Goal: Task Accomplishment & Management: Manage account settings

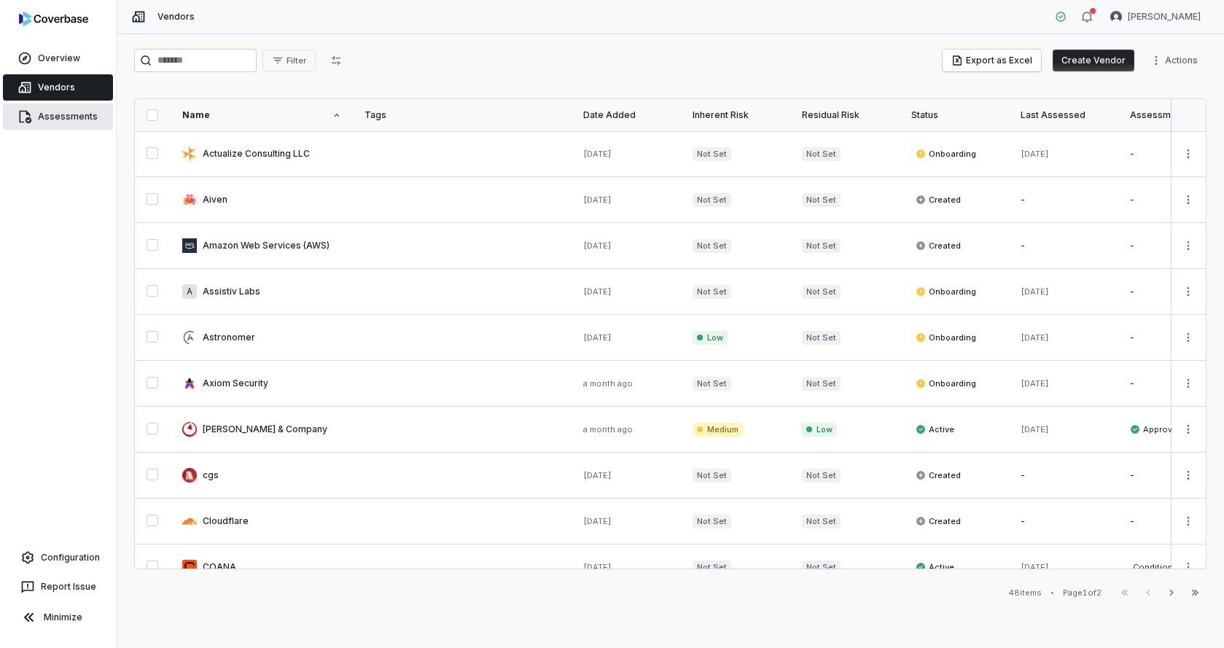
click at [64, 127] on link "Assessments" at bounding box center [58, 116] width 110 height 26
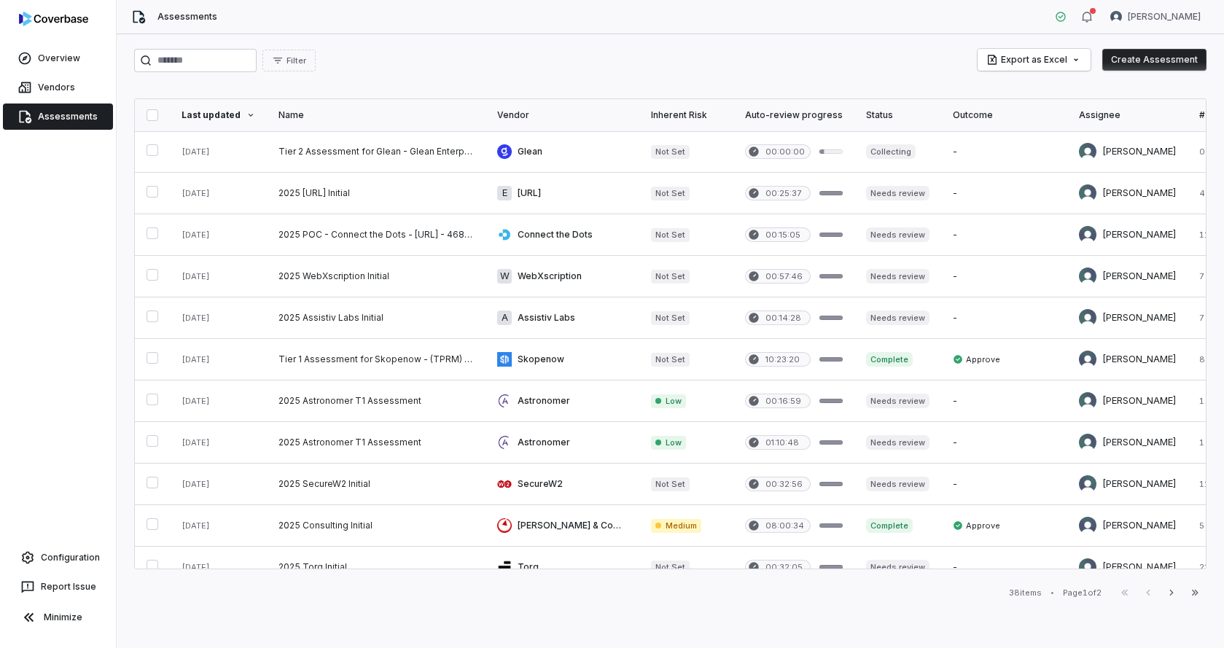
click at [406, 66] on div "Filter Export as Excel Create Assessment" at bounding box center [670, 60] width 1072 height 23
click at [821, 47] on div "Filter Export as Excel Create Assessment Last updated Name Vendor Inherent Risk…" at bounding box center [670, 341] width 1107 height 614
click at [63, 87] on link "Vendors" at bounding box center [58, 87] width 110 height 26
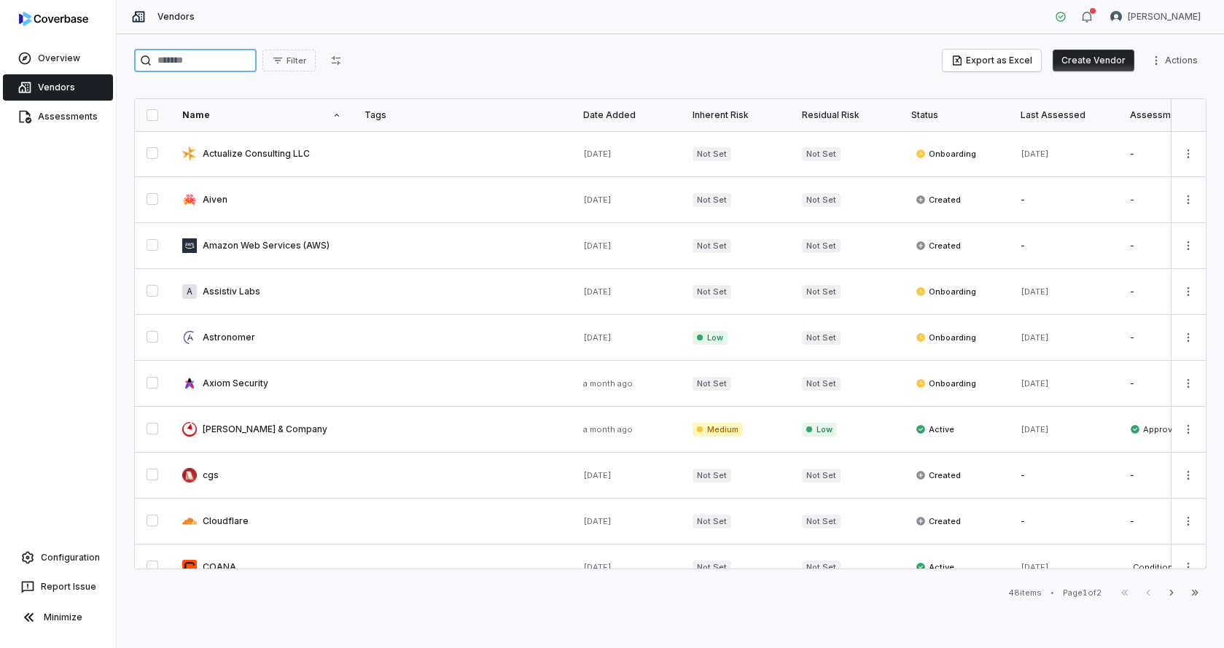
click at [219, 56] on input "search" at bounding box center [195, 60] width 122 height 23
type input "******"
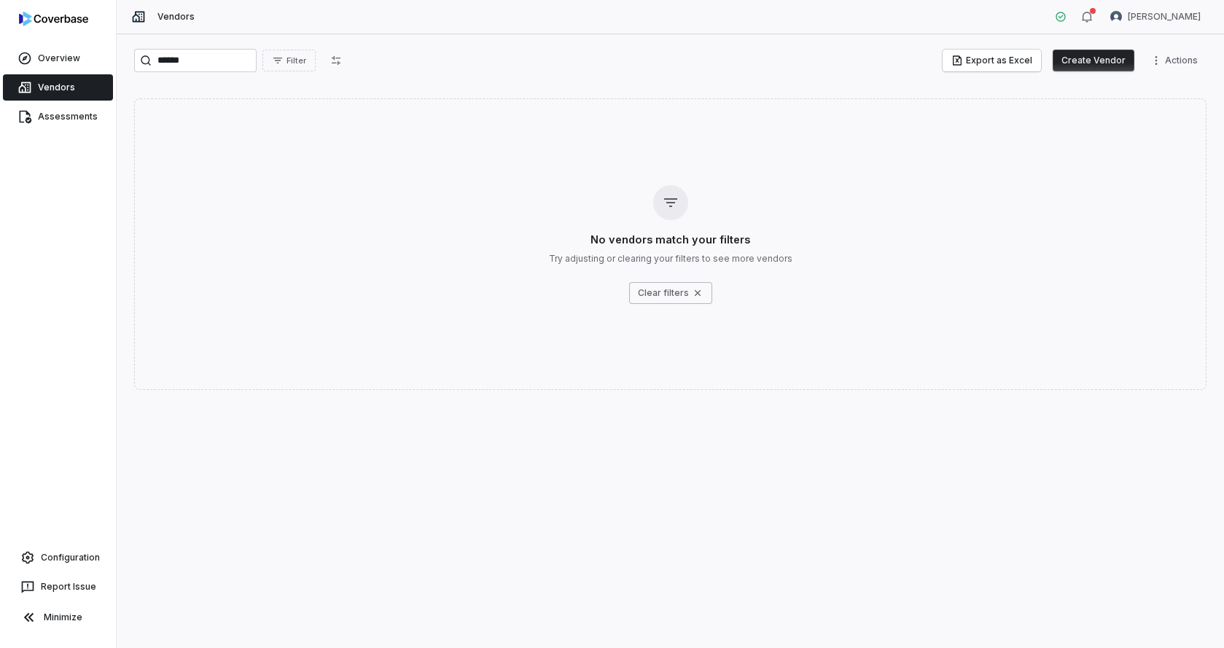
click at [93, 95] on link "Vendors" at bounding box center [58, 87] width 110 height 26
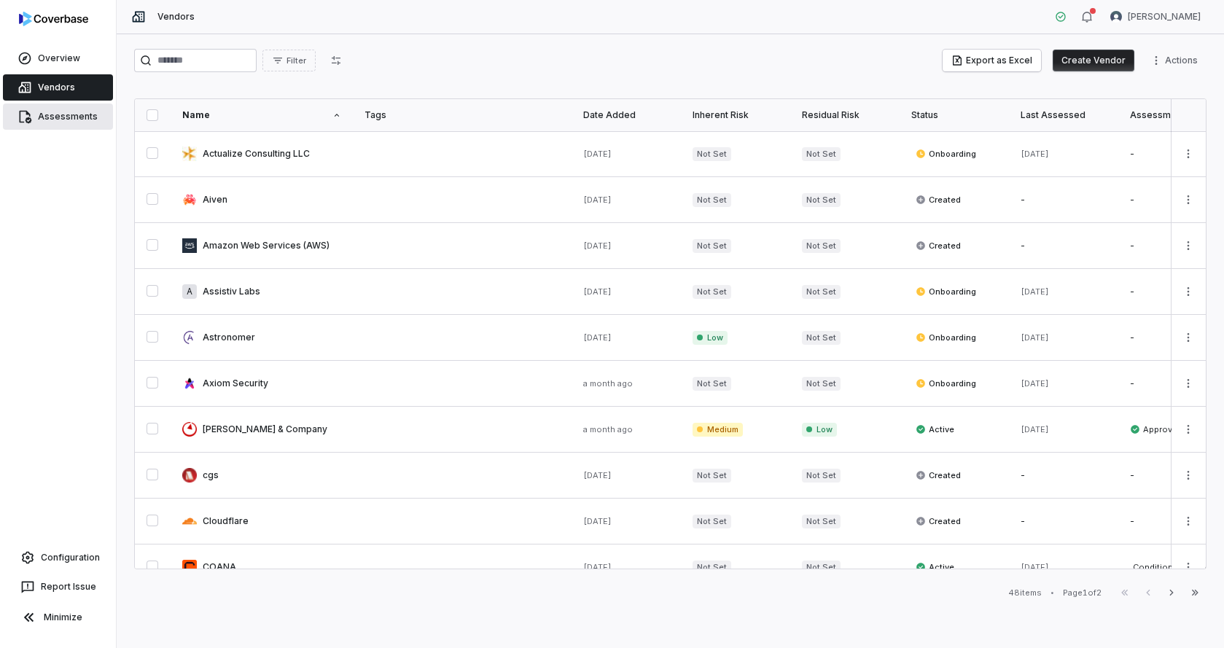
click at [80, 112] on link "Assessments" at bounding box center [58, 116] width 110 height 26
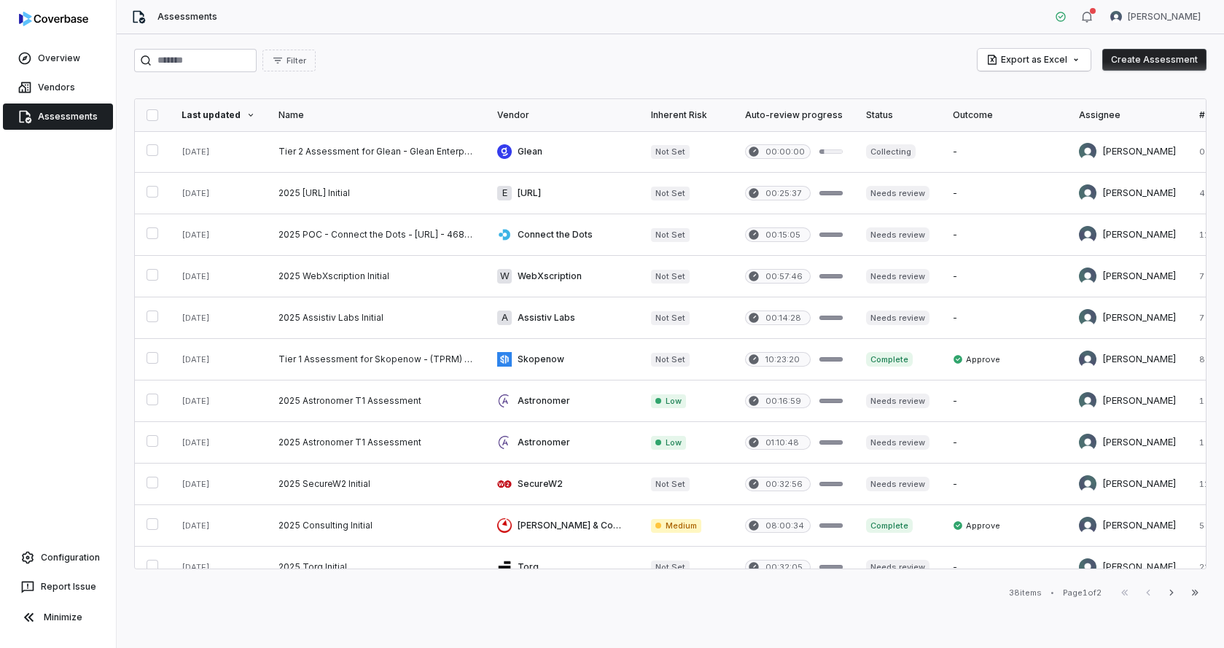
click at [54, 112] on link "Assessments" at bounding box center [58, 116] width 110 height 26
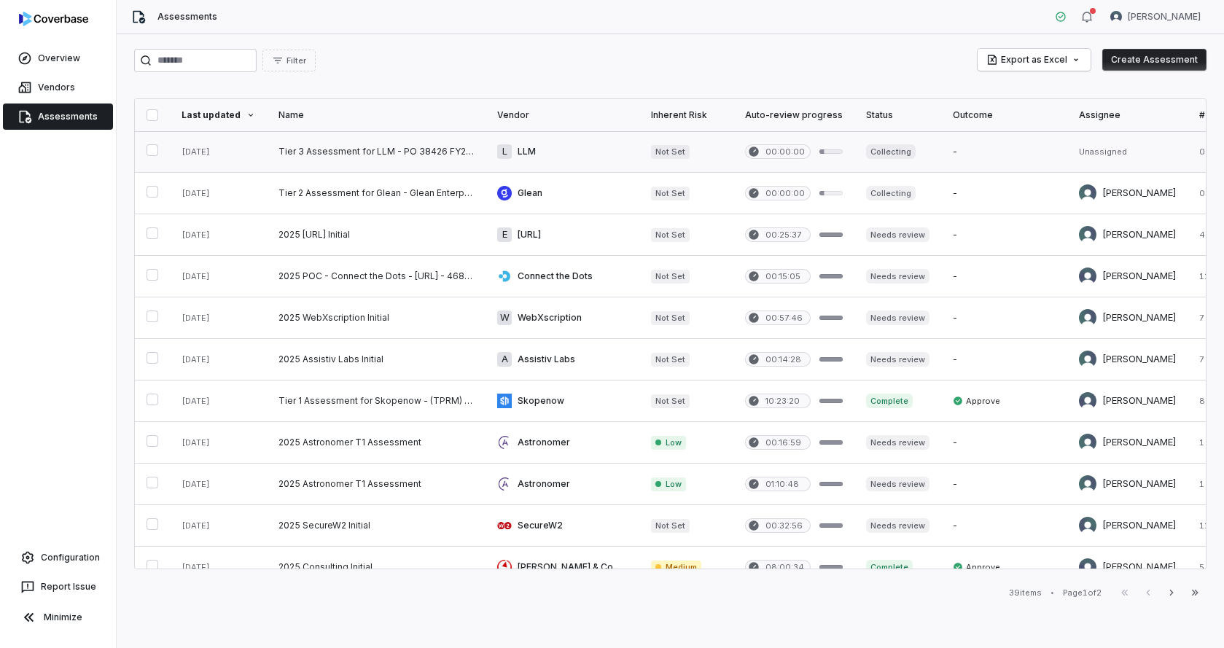
click at [316, 153] on link at bounding box center [376, 151] width 219 height 41
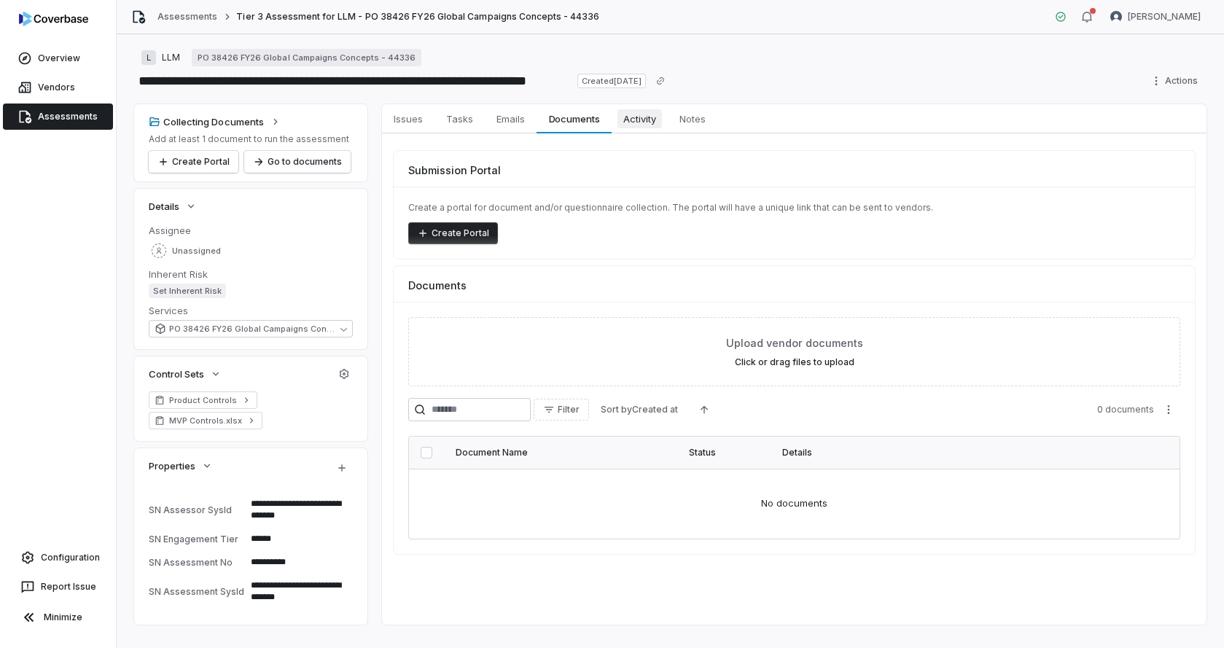
click at [641, 115] on span "Activity" at bounding box center [639, 118] width 44 height 19
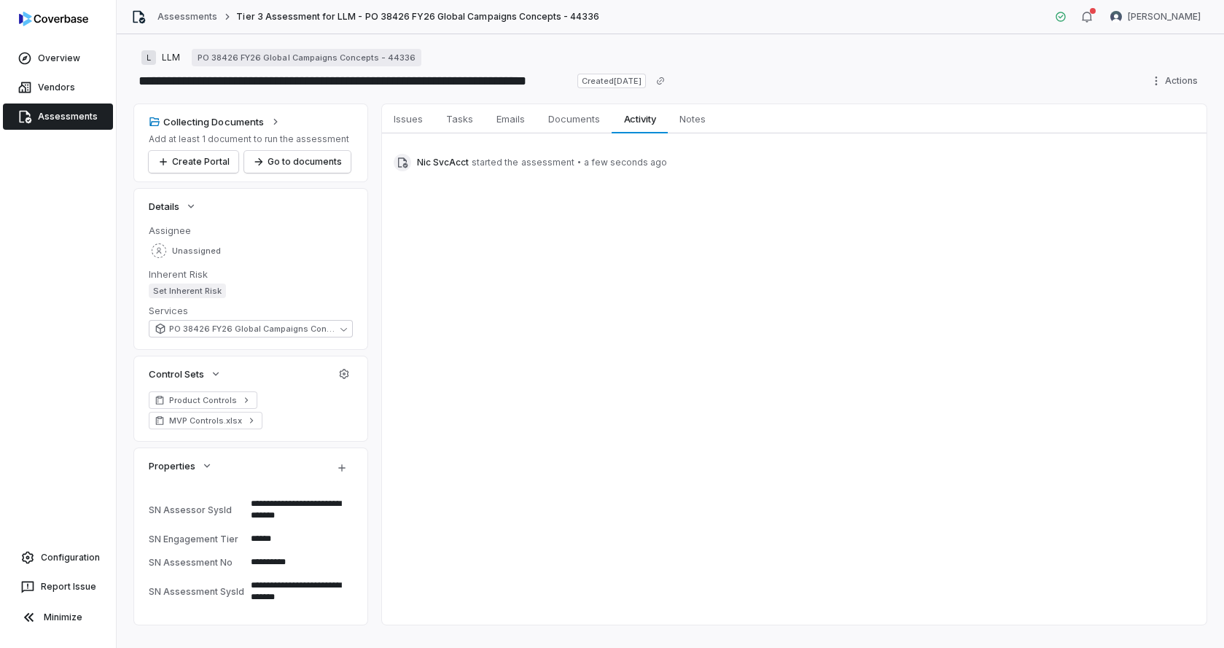
type textarea "*"
click at [459, 247] on div "Issues Issues Tasks Tasks Emails Emails Documents Documents Activity Activity N…" at bounding box center [794, 364] width 824 height 520
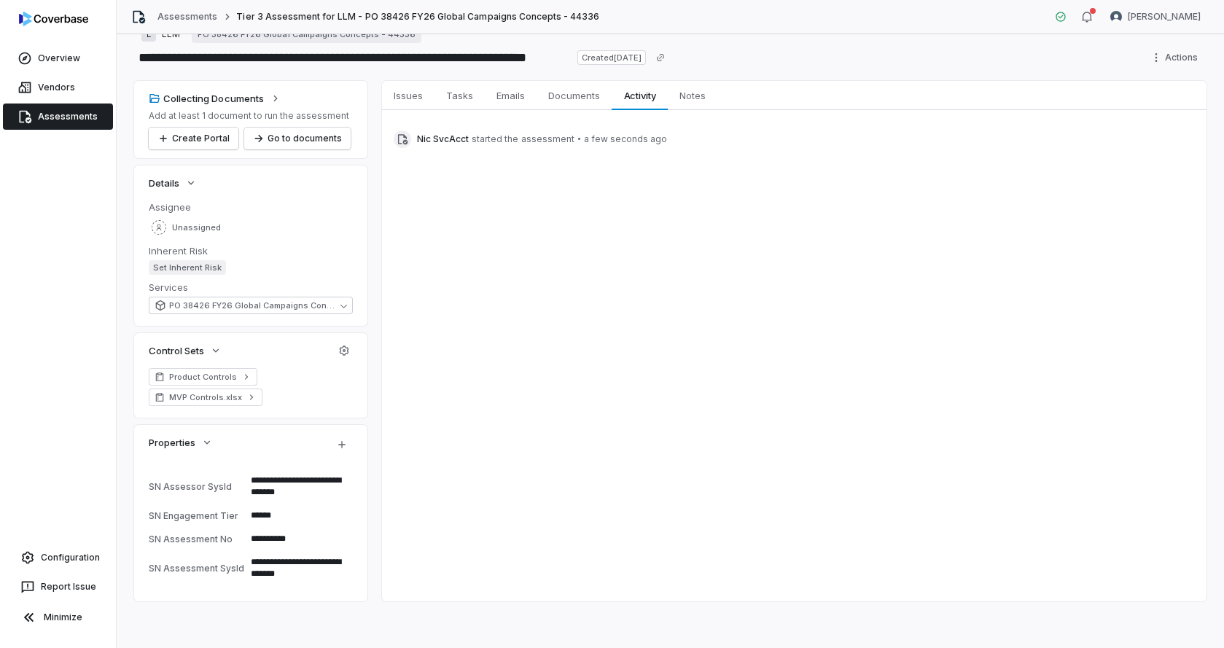
scroll to position [22, 0]
click at [445, 428] on div "Issues Issues Tasks Tasks Emails Emails Documents Documents Activity Activity N…" at bounding box center [794, 342] width 824 height 520
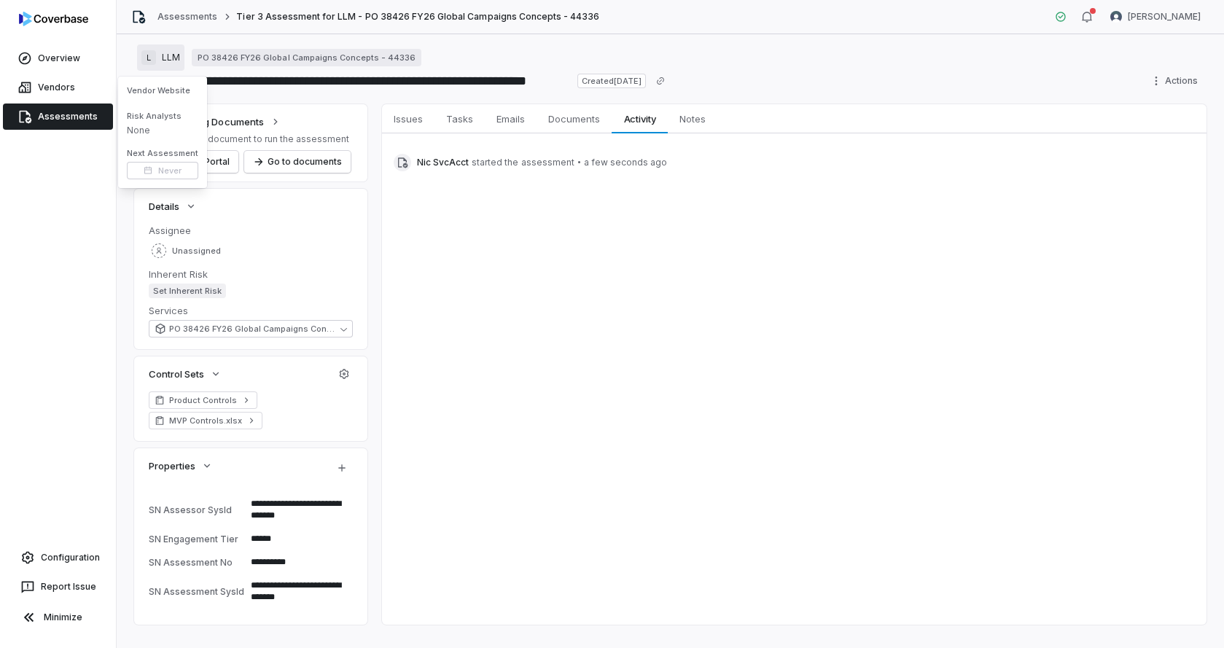
click at [172, 55] on span "LLM" at bounding box center [171, 58] width 18 height 12
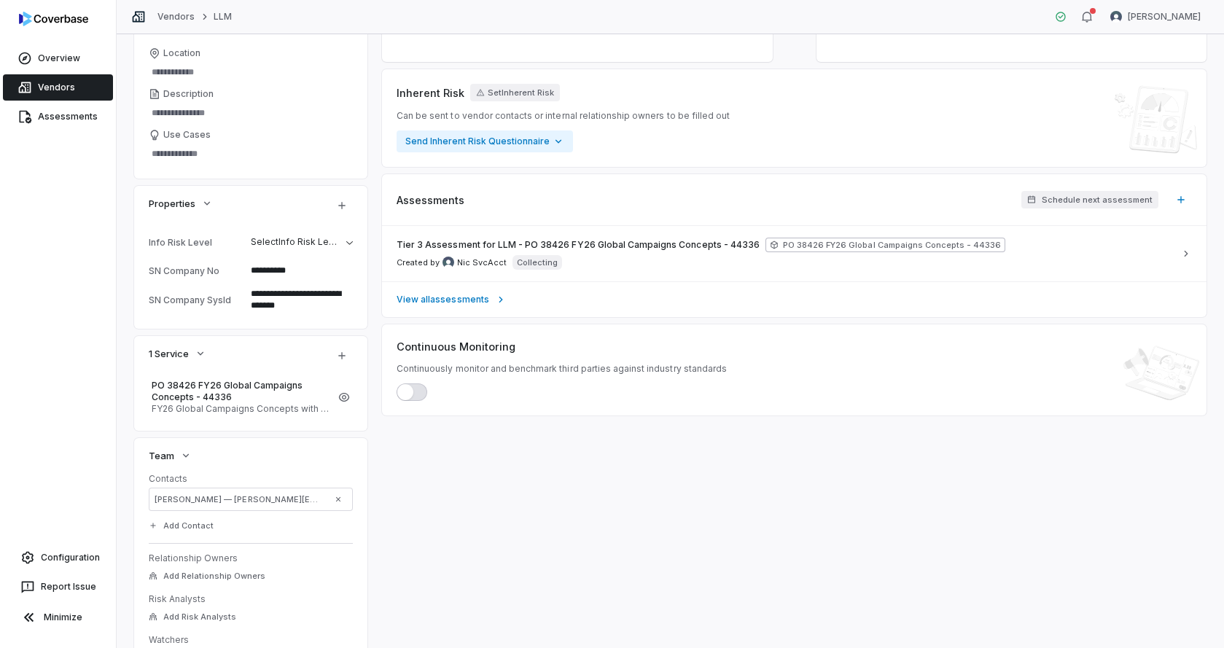
scroll to position [162, 0]
click at [352, 239] on button "Select Info Risk Level" at bounding box center [302, 243] width 114 height 31
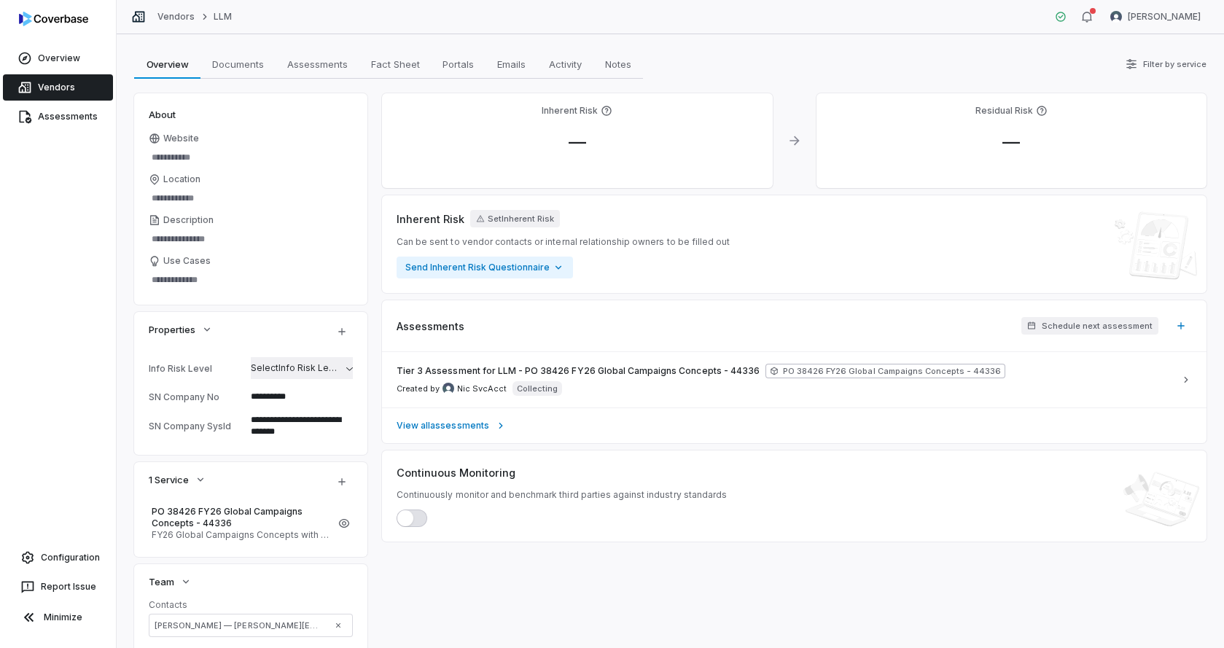
scroll to position [0, 0]
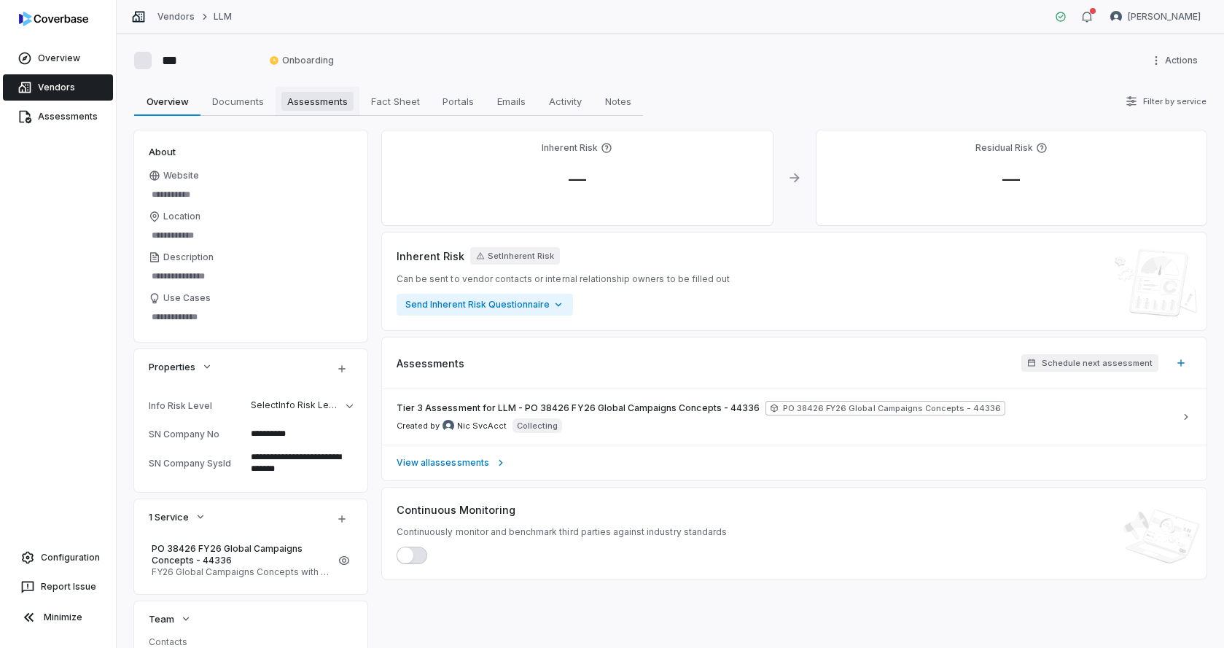
click at [294, 98] on span "Assessments" at bounding box center [317, 101] width 72 height 19
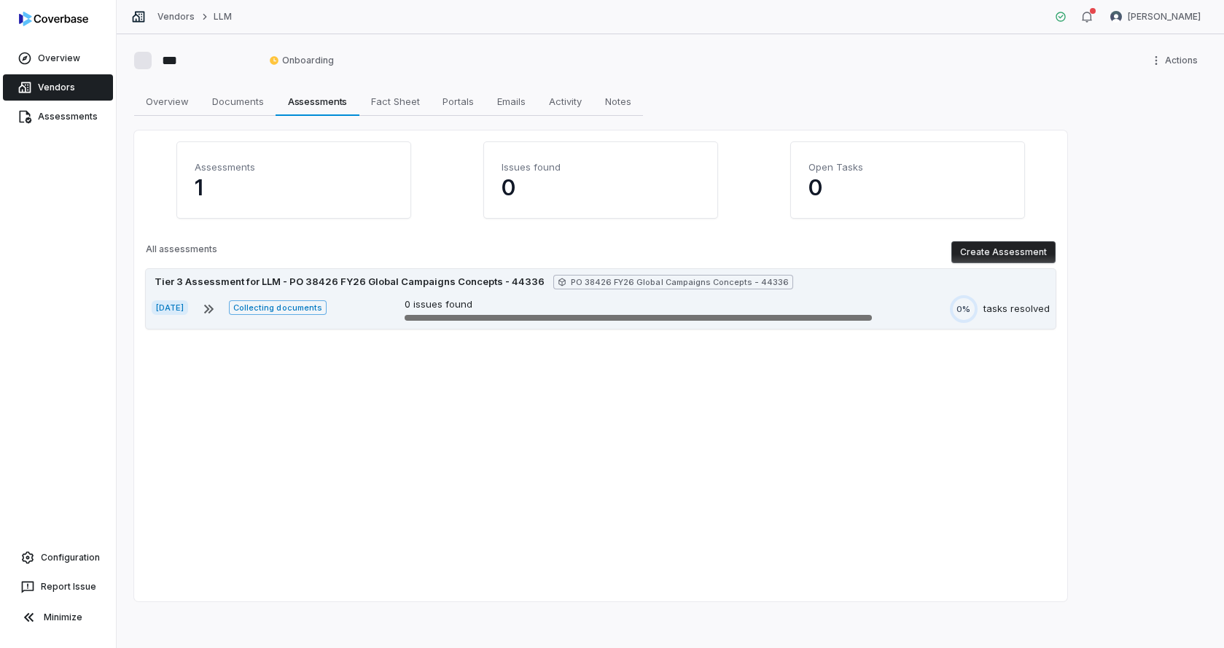
click at [437, 289] on div "Tier 3 Assessment for LLM - PO 38426 FY26 Global Campaigns Concepts - 44336 PO …" at bounding box center [601, 299] width 910 height 60
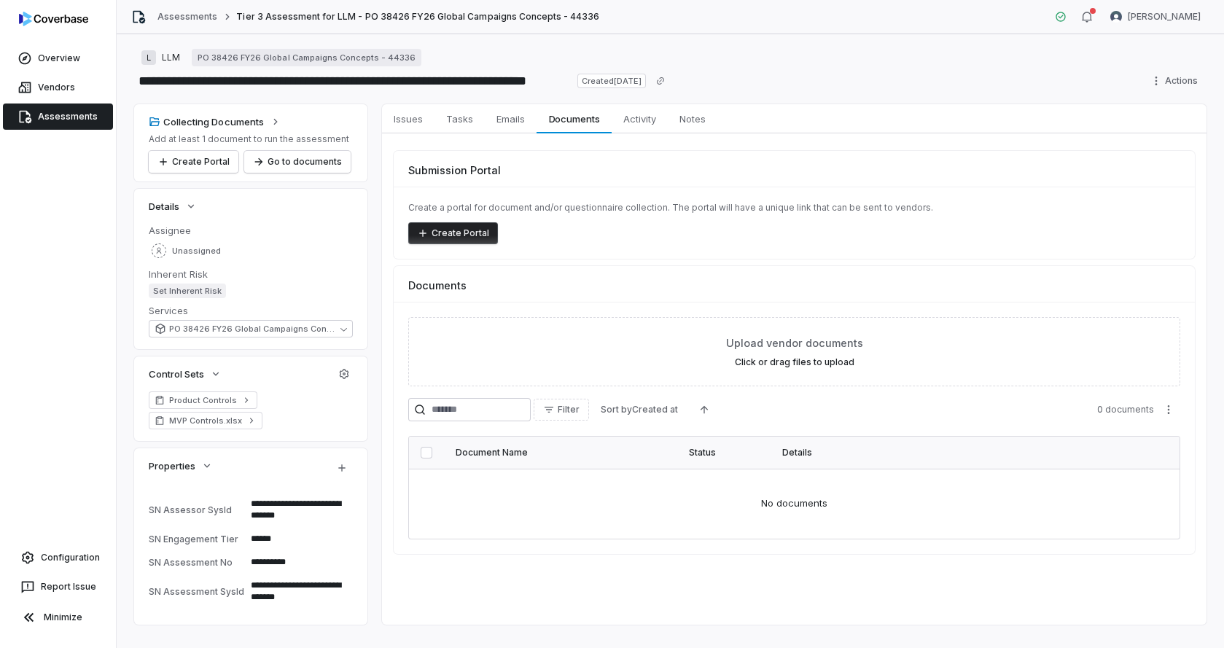
scroll to position [23, 0]
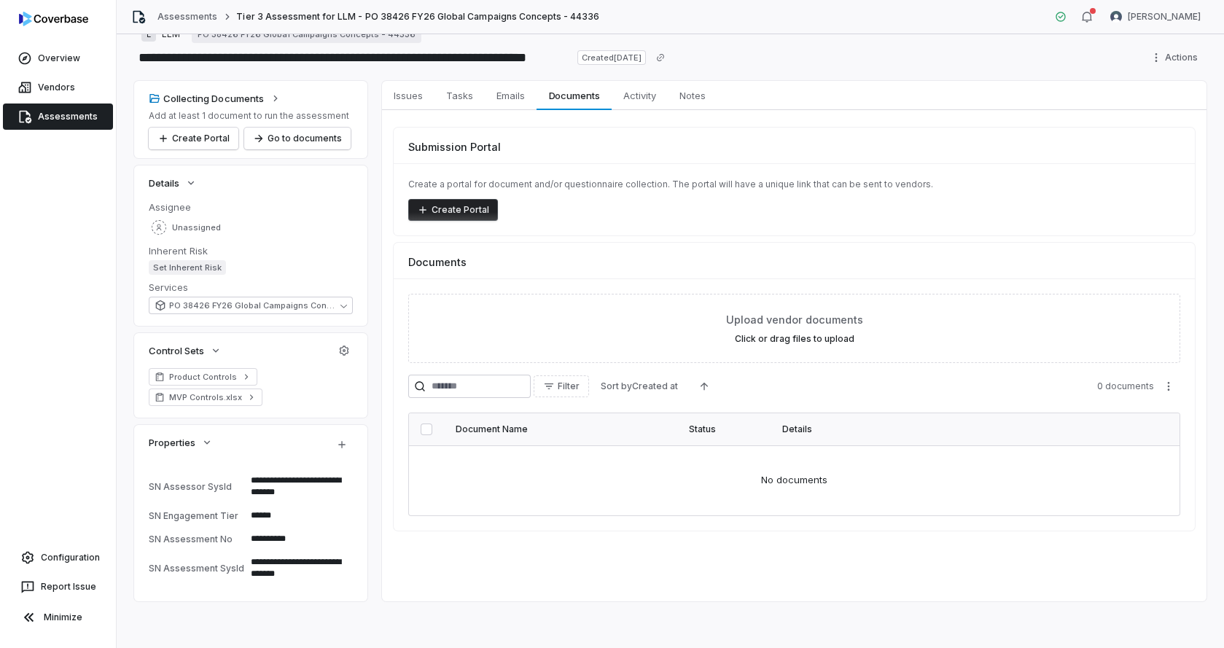
type textarea "*"
click at [336, 305] on button "PO 38426 FY26 Global Campaigns Concepts - 44336" at bounding box center [251, 305] width 204 height 17
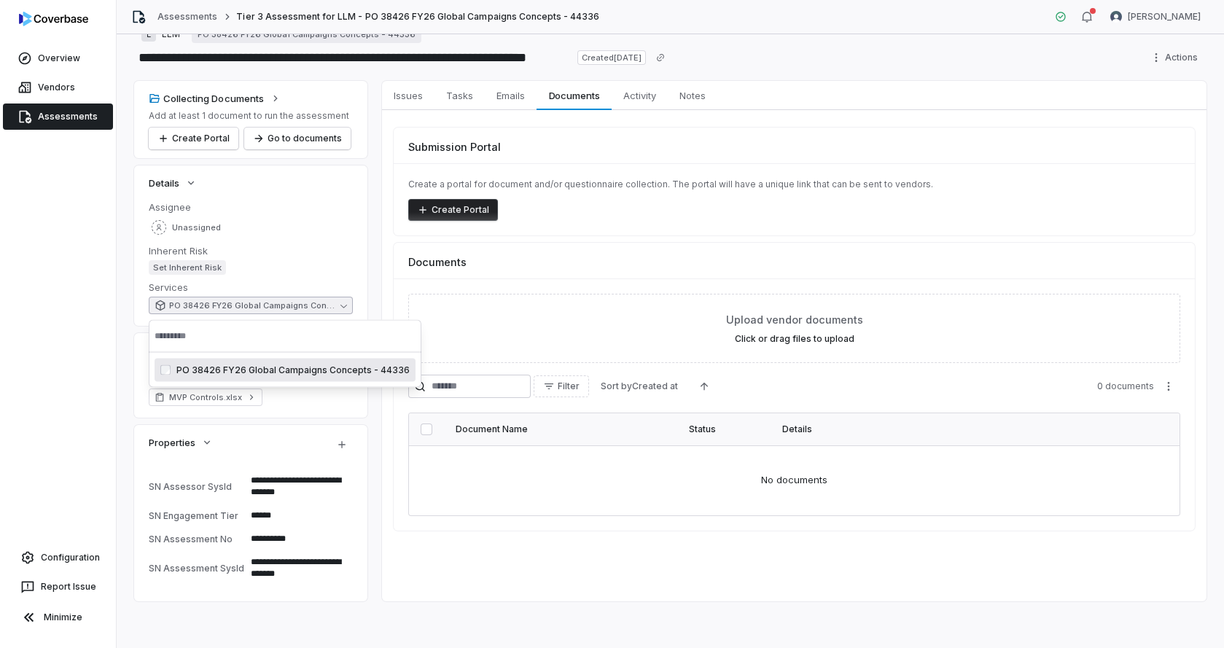
click at [336, 305] on button "PO 38426 FY26 Global Campaigns Concepts - 44336" at bounding box center [251, 305] width 204 height 17
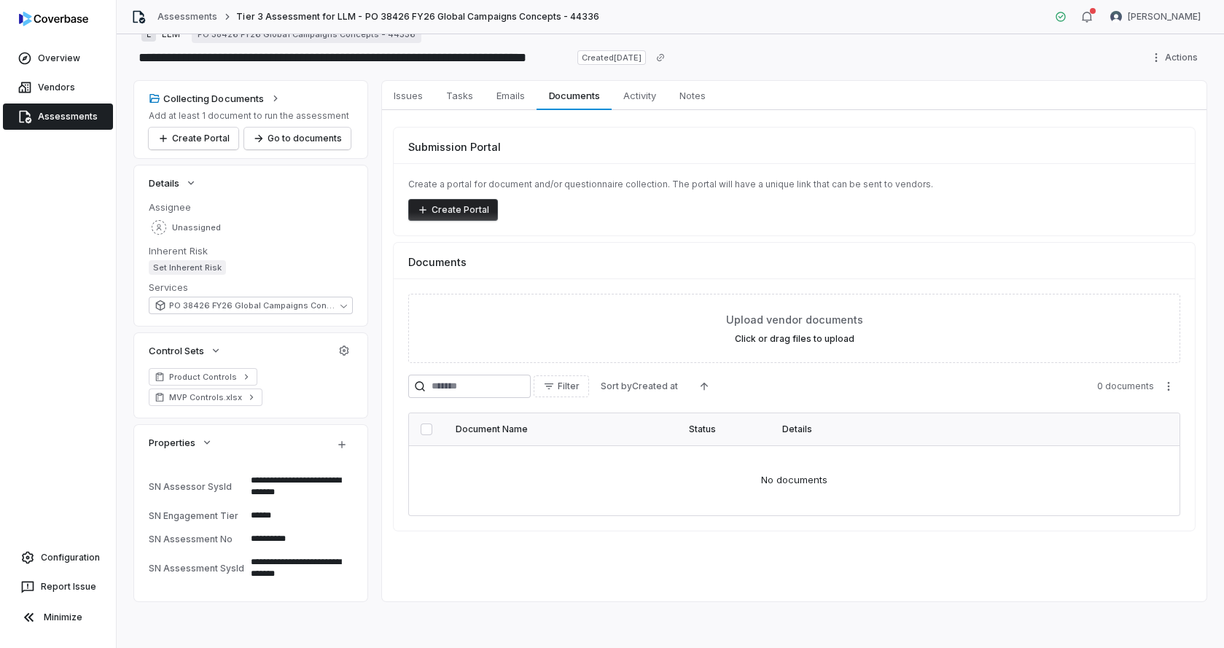
scroll to position [0, 0]
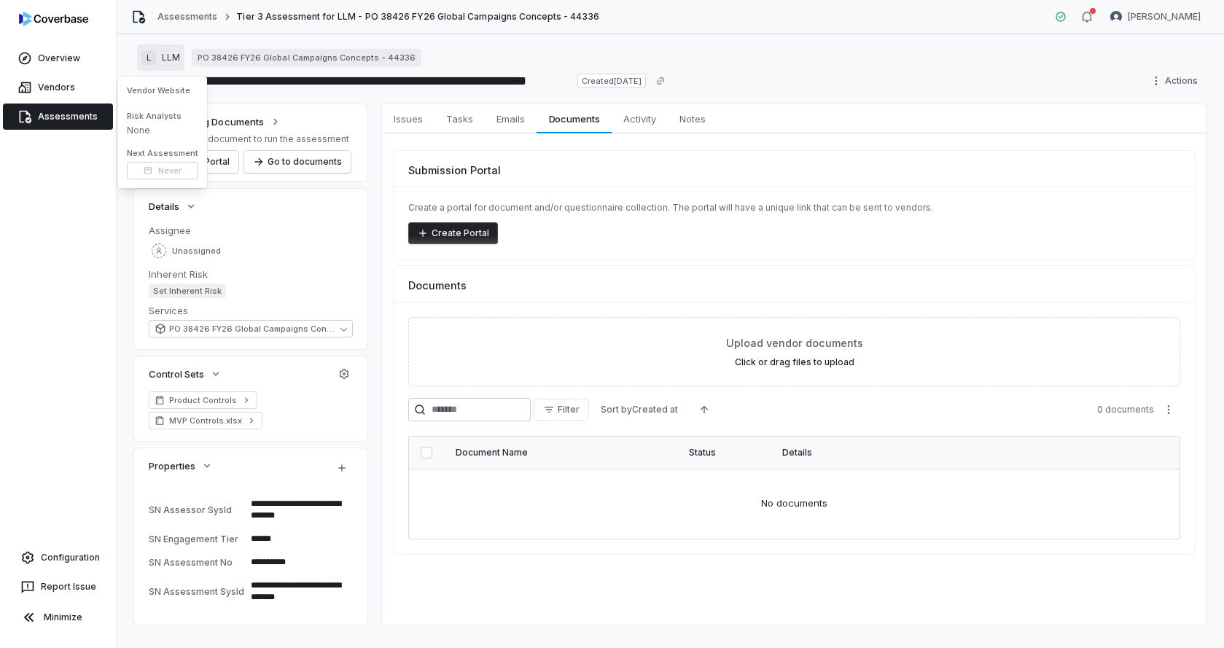
click at [158, 63] on div "L LLM" at bounding box center [160, 57] width 39 height 15
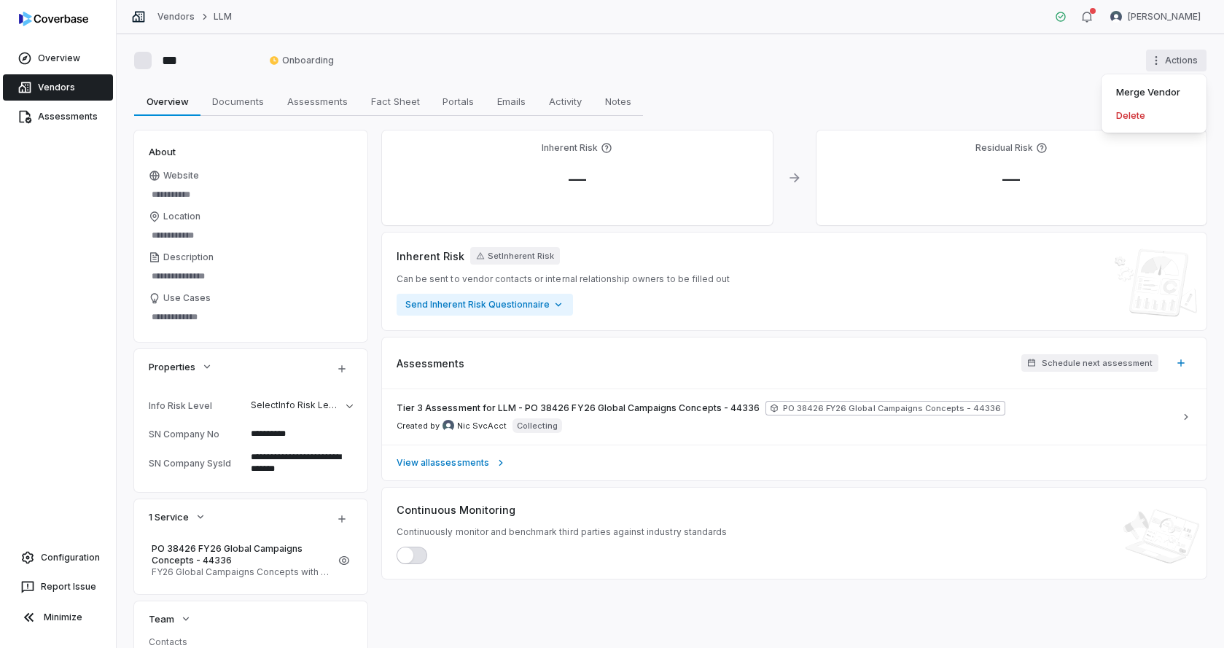
click at [1179, 52] on html "**********" at bounding box center [612, 324] width 1224 height 648
click at [1155, 118] on div "Delete" at bounding box center [1153, 114] width 93 height 23
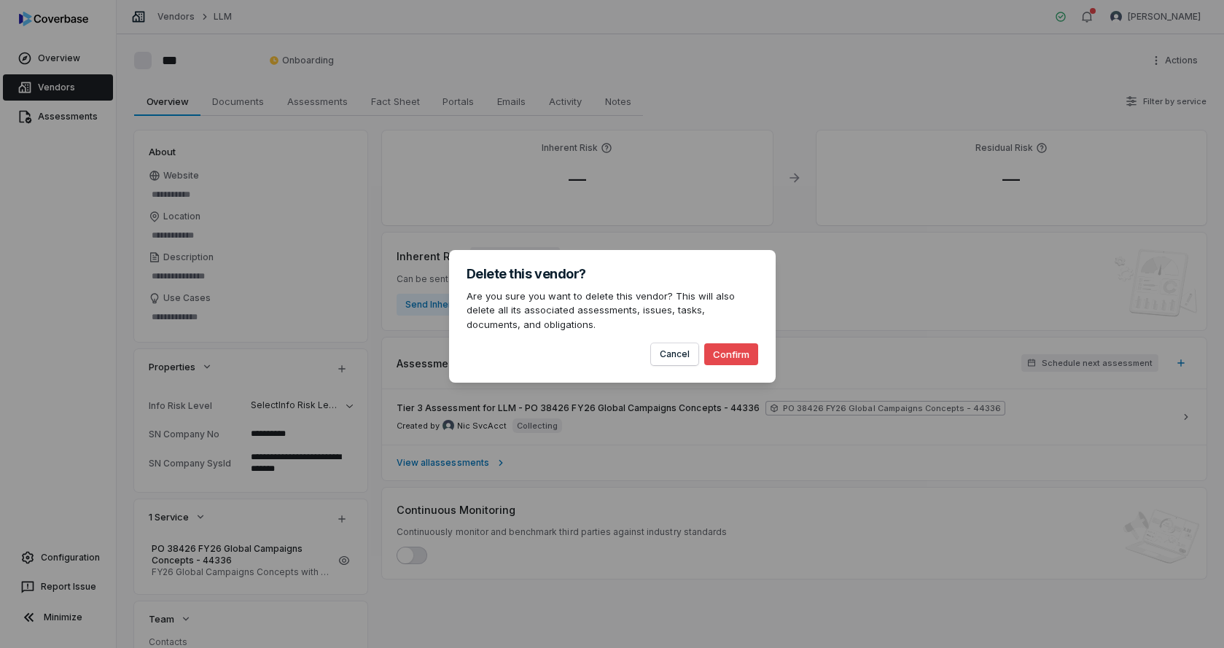
click at [743, 349] on button "Confirm" at bounding box center [731, 354] width 54 height 22
